Goal: Task Accomplishment & Management: Manage account settings

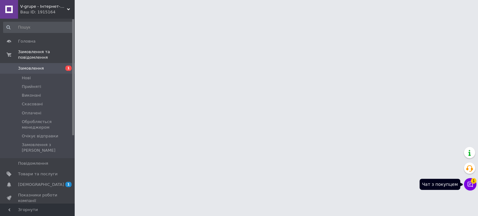
click at [467, 183] on icon at bounding box center [470, 184] width 6 height 6
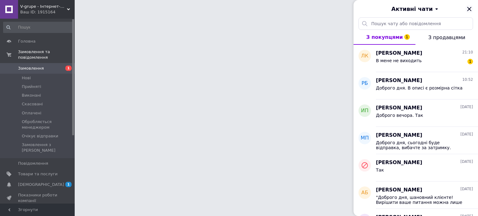
click at [469, 11] on icon "Закрити" at bounding box center [469, 8] width 7 height 7
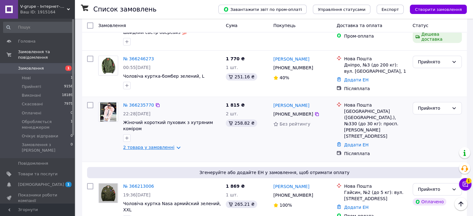
scroll to position [405, 0]
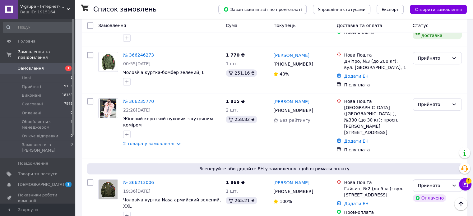
click at [41, 66] on span "Замовлення" at bounding box center [38, 69] width 40 height 6
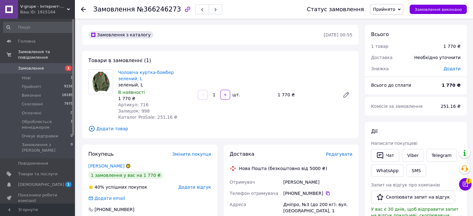
click at [139, 102] on span "Артикул: 716" at bounding box center [133, 104] width 30 height 5
copy span "716"
click at [63, 66] on span "1" at bounding box center [66, 69] width 17 height 6
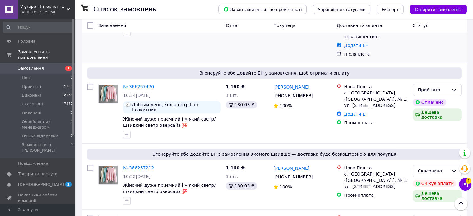
scroll to position [249, 0]
